Goal: Register for event/course

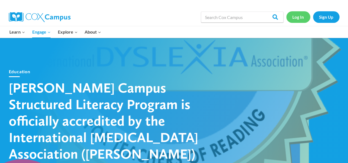
click at [298, 17] on link "Log In" at bounding box center [298, 16] width 24 height 11
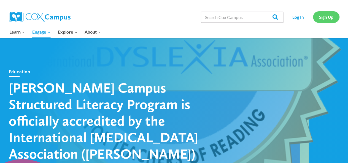
click at [331, 16] on link "Sign Up" at bounding box center [326, 16] width 26 height 11
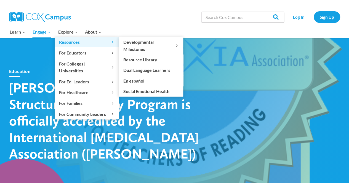
click at [64, 43] on span "Resources Expand" at bounding box center [86, 42] width 55 height 7
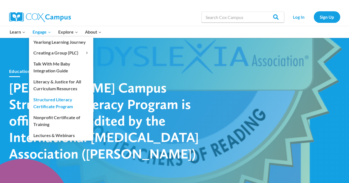
click at [39, 103] on link "Structured Literacy Certificate Program" at bounding box center [61, 103] width 64 height 18
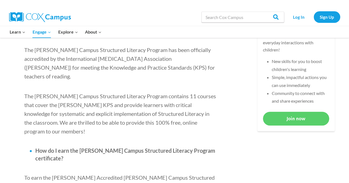
scroll to position [244, 0]
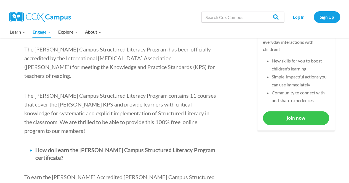
click at [285, 117] on link "Join now" at bounding box center [296, 118] width 66 height 14
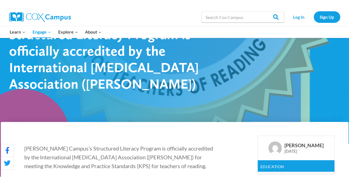
scroll to position [0, 0]
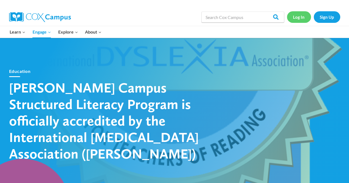
click at [302, 16] on link "Log In" at bounding box center [299, 16] width 24 height 11
